Goal: Navigation & Orientation: Find specific page/section

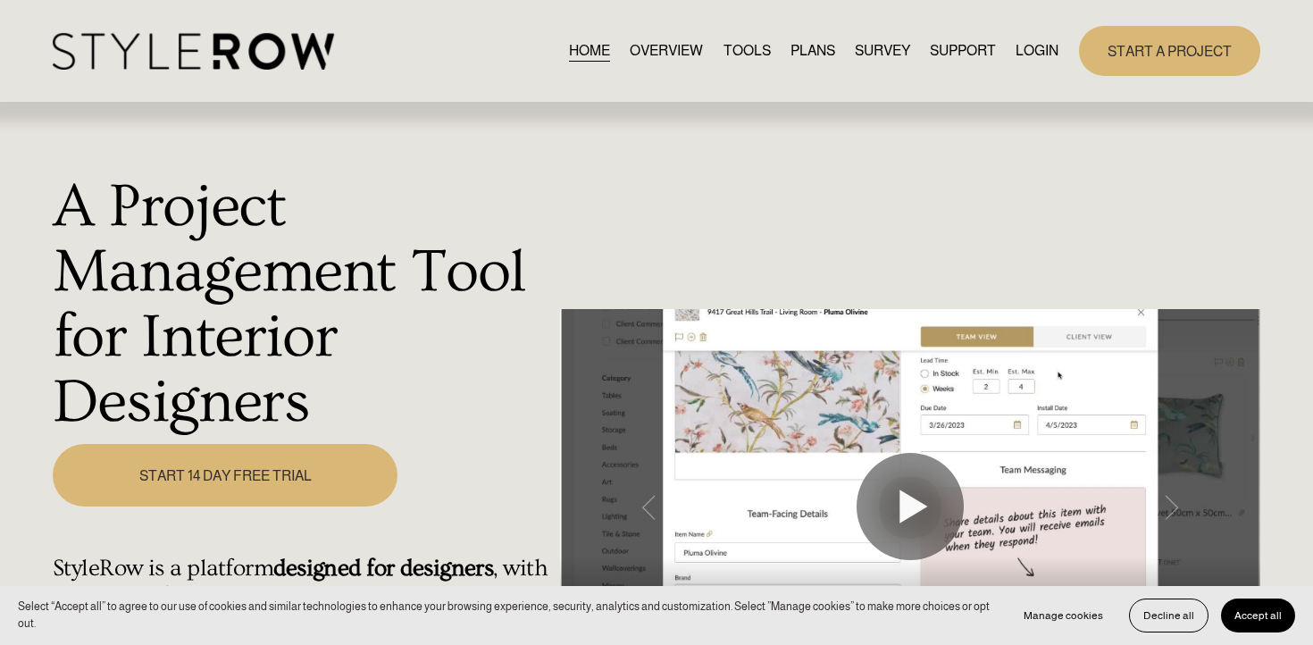
click at [750, 51] on link "TOOLS" at bounding box center [747, 50] width 47 height 24
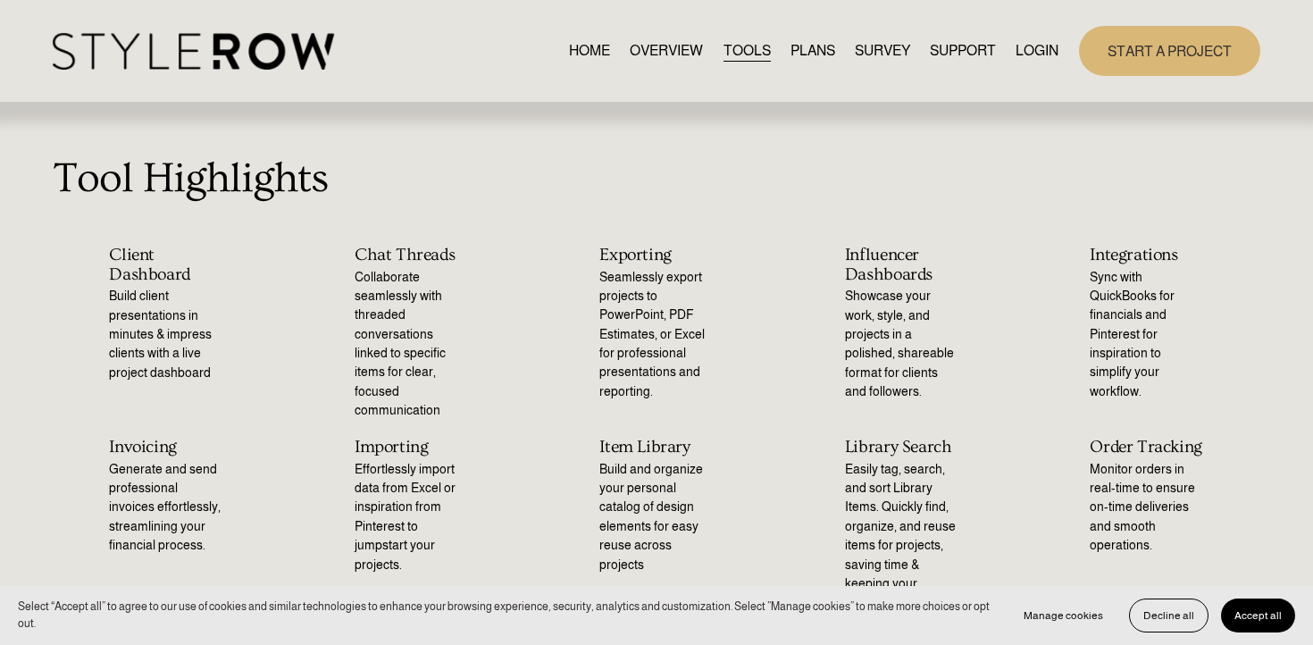
click at [598, 52] on link "HOME" at bounding box center [589, 50] width 41 height 24
